Goal: Information Seeking & Learning: Learn about a topic

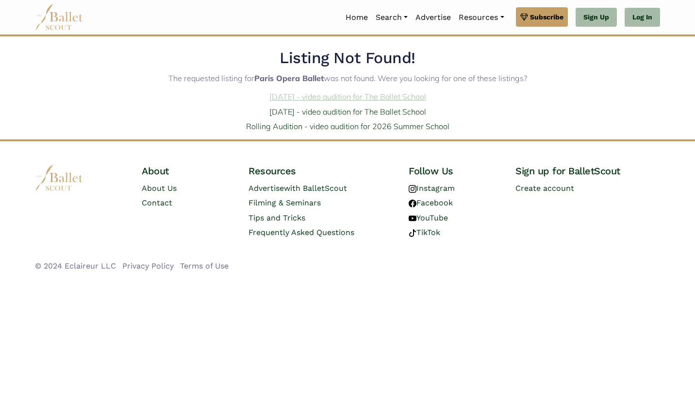
click at [379, 97] on link "Jan. 9, 2026 - video audition for The Ballet School" at bounding box center [347, 97] width 157 height 10
click at [352, 115] on link "[DATE] - video audition for The Ballet School" at bounding box center [347, 112] width 157 height 10
